Goal: Information Seeking & Learning: Learn about a topic

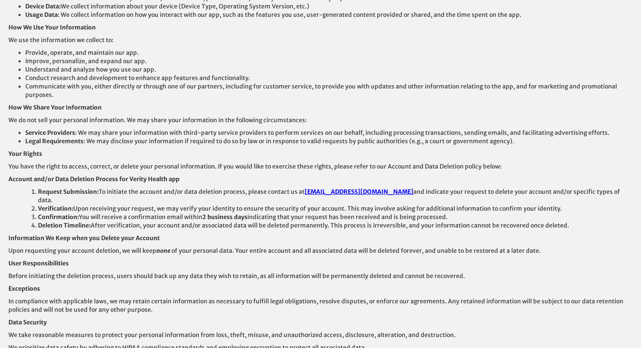
scroll to position [84, 0]
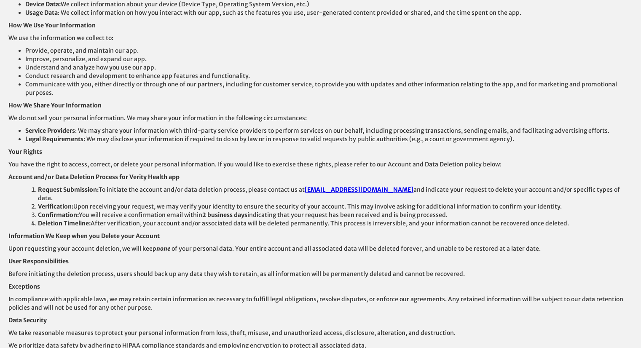
drag, startPoint x: 67, startPoint y: 188, endPoint x: 469, endPoint y: 195, distance: 402.2
click at [469, 195] on ol "Request Submission: To initiate the account and/or data deletion process, pleas…" at bounding box center [320, 206] width 624 height 42
click at [469, 211] on li "Confirmation: You will receive a confirmation email within 2 business days indi…" at bounding box center [335, 215] width 595 height 8
drag, startPoint x: 469, startPoint y: 195, endPoint x: 568, endPoint y: 246, distance: 111.6
click at [568, 246] on div "Privacy Policy Effective Date: [DATE] Introduction Welcome to Verity Health. We…" at bounding box center [320, 193] width 624 height 554
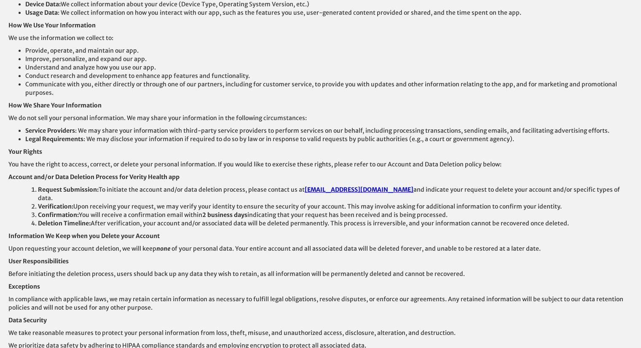
click at [568, 257] on p "User Responsibilities" at bounding box center [320, 261] width 624 height 8
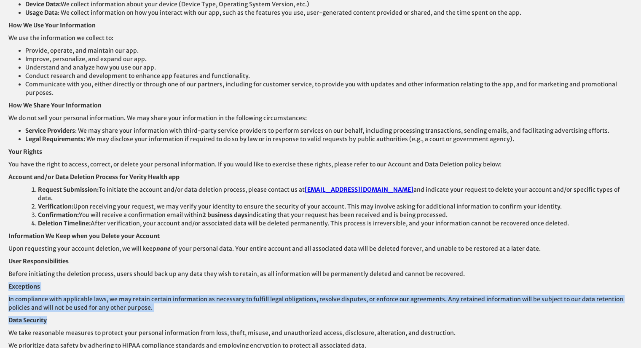
drag, startPoint x: 487, startPoint y: 253, endPoint x: 492, endPoint y: 298, distance: 44.6
click at [492, 298] on div "Privacy Policy Effective Date: [DATE] Introduction Welcome to Verity Health. We…" at bounding box center [320, 193] width 624 height 554
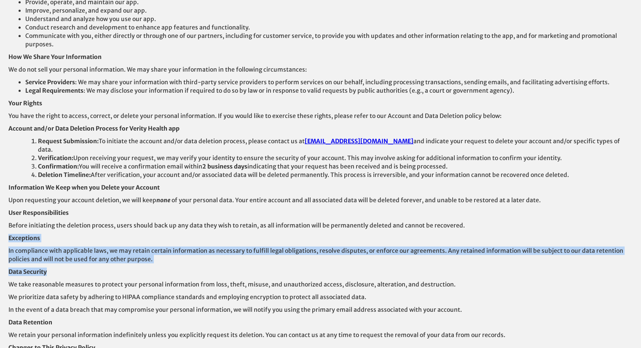
scroll to position [189, 0]
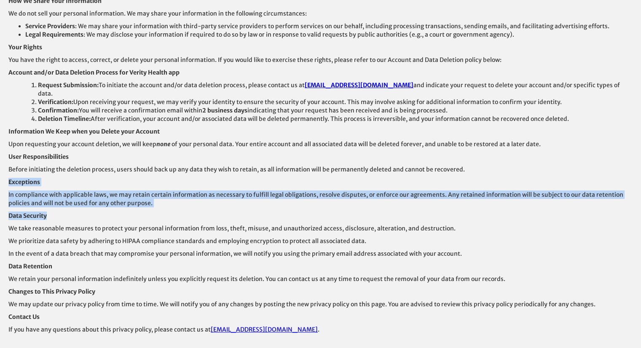
click at [133, 171] on div "Privacy Policy Effective Date: [DATE] Introduction Welcome to Verity Health. We…" at bounding box center [320, 88] width 624 height 554
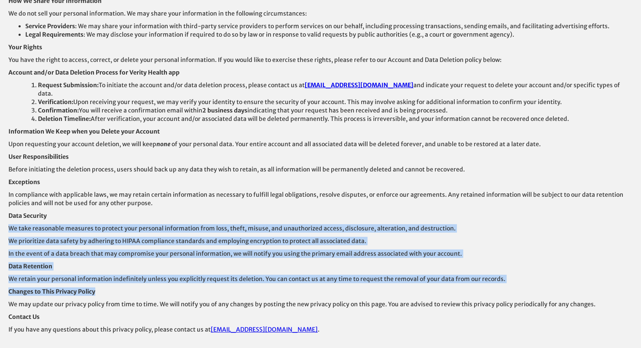
drag, startPoint x: 159, startPoint y: 194, endPoint x: 474, endPoint y: 272, distance: 325.1
click at [474, 272] on div "Privacy Policy Effective Date: [DATE] Introduction Welcome to Verity Health. We…" at bounding box center [320, 88] width 624 height 554
click at [474, 287] on p "Changes to This Privacy Policy" at bounding box center [320, 291] width 624 height 8
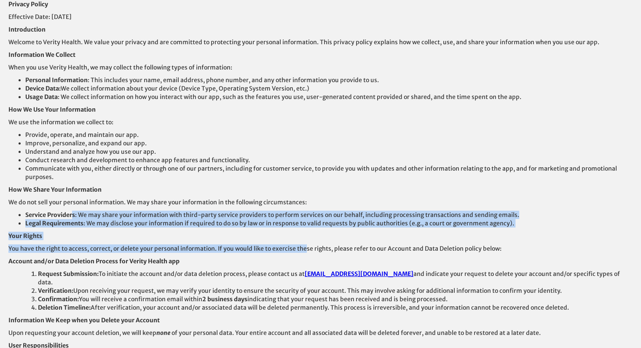
drag, startPoint x: 73, startPoint y: 204, endPoint x: 297, endPoint y: 234, distance: 226.7
click at [297, 234] on div "Privacy Policy Effective Date: [DATE] Introduction Welcome to Verity Health. We…" at bounding box center [320, 277] width 624 height 554
click at [146, 221] on div "Privacy Policy Effective Date: [DATE] Introduction Welcome to Verity Health. We…" at bounding box center [320, 277] width 624 height 554
